Goal: Information Seeking & Learning: Learn about a topic

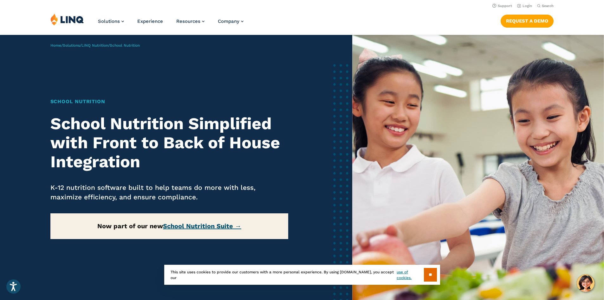
click at [202, 228] on link "School Nutrition Suite →" at bounding box center [202, 226] width 78 height 8
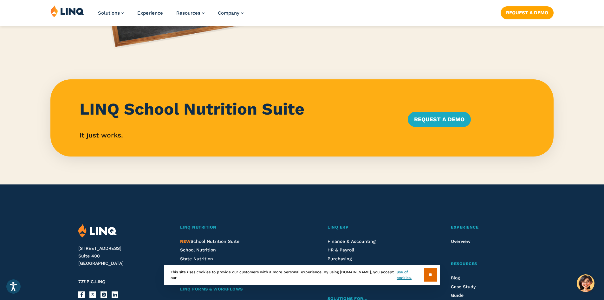
scroll to position [634, 0]
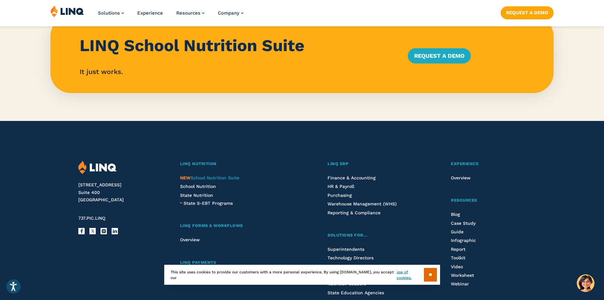
click at [233, 178] on span "NEW School Nutrition Suite" at bounding box center [209, 177] width 59 height 5
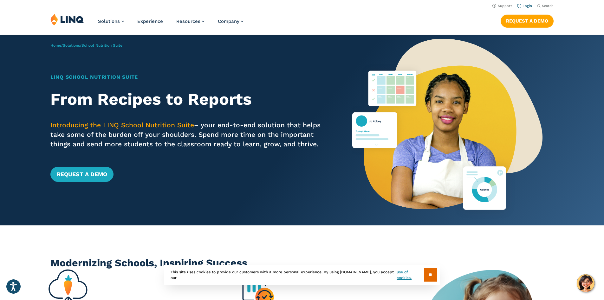
click at [524, 6] on link "Login" at bounding box center [524, 6] width 15 height 4
click at [77, 173] on link "Request a Demo" at bounding box center [81, 174] width 63 height 15
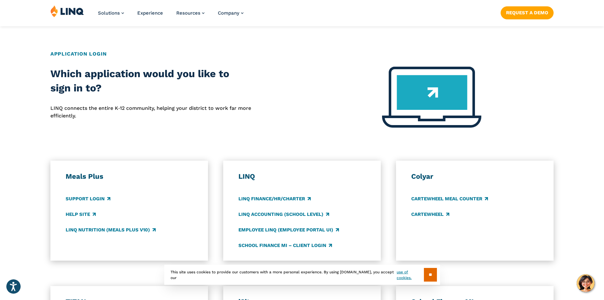
scroll to position [254, 0]
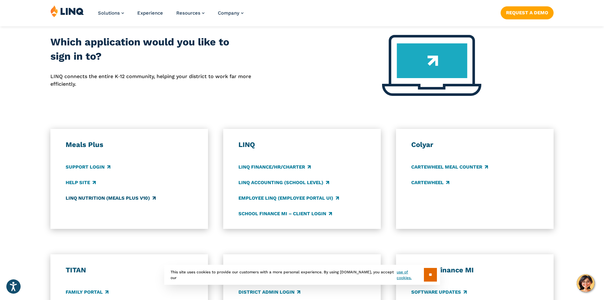
click at [120, 197] on link "LINQ Nutrition (Meals Plus v10)" at bounding box center [111, 197] width 90 height 7
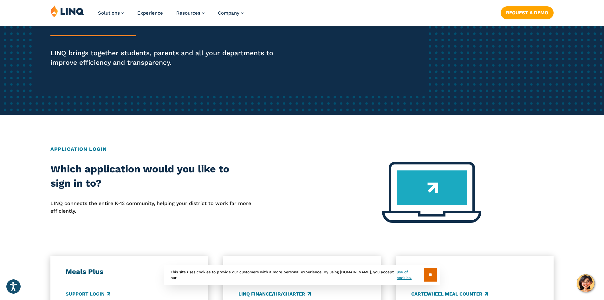
scroll to position [32, 0]
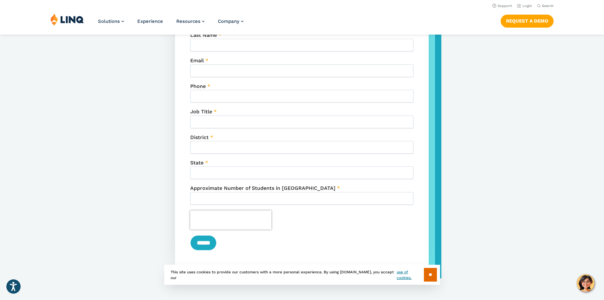
scroll to position [285, 0]
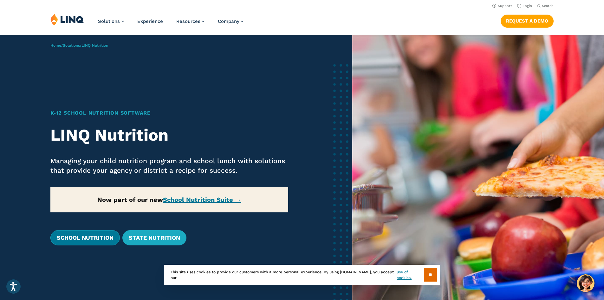
click at [97, 237] on link "School Nutrition" at bounding box center [84, 237] width 69 height 15
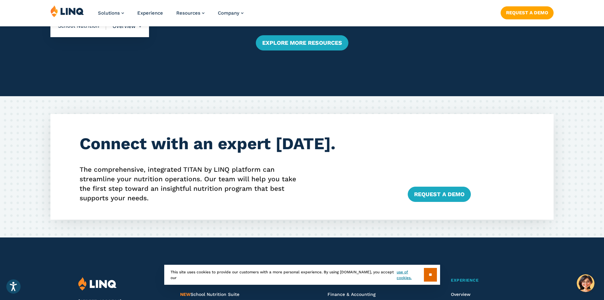
scroll to position [1491, 0]
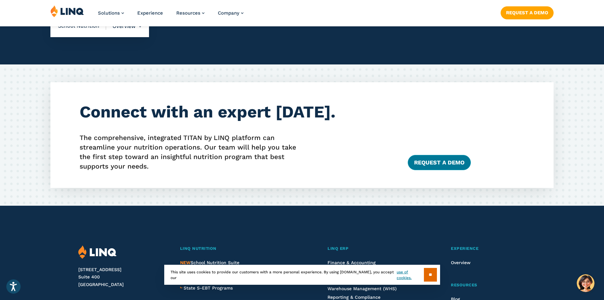
click at [427, 166] on link "Request a Demo" at bounding box center [439, 162] width 63 height 15
